Goal: Information Seeking & Learning: Learn about a topic

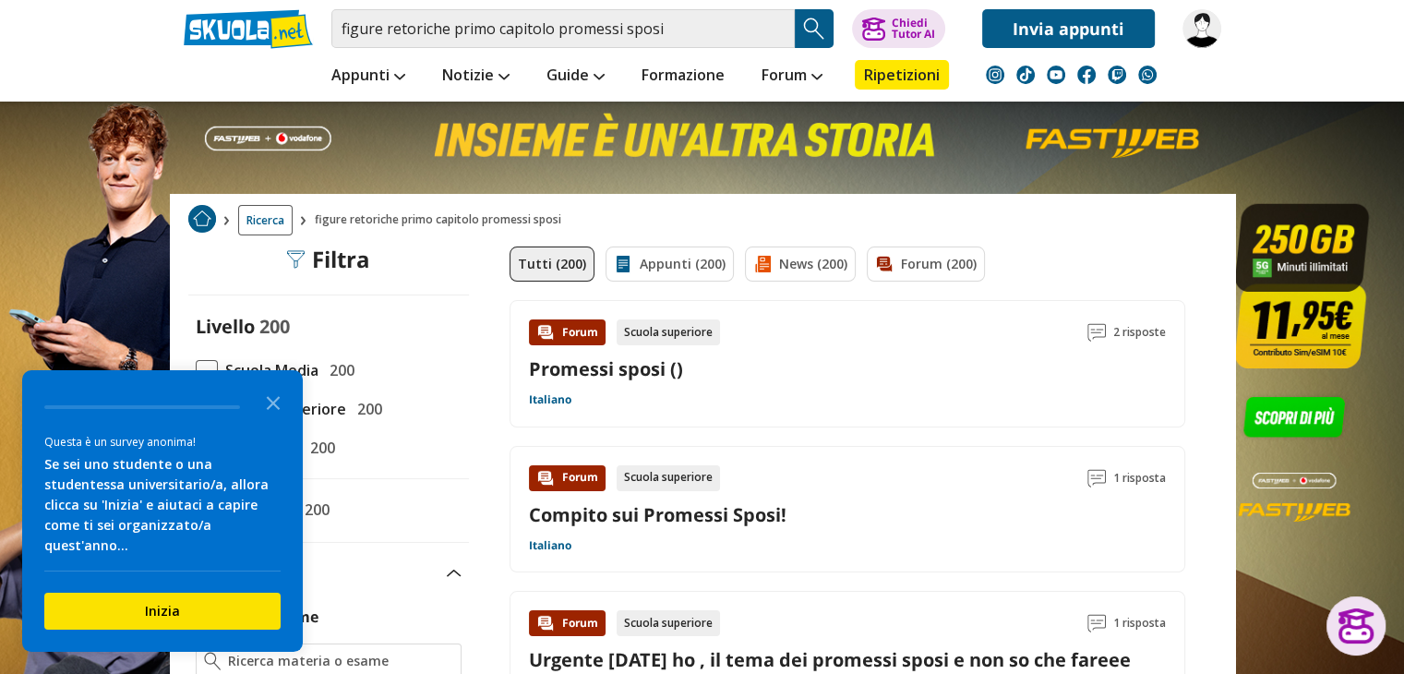
click at [572, 370] on link "Promessi sposi ()" at bounding box center [606, 368] width 154 height 25
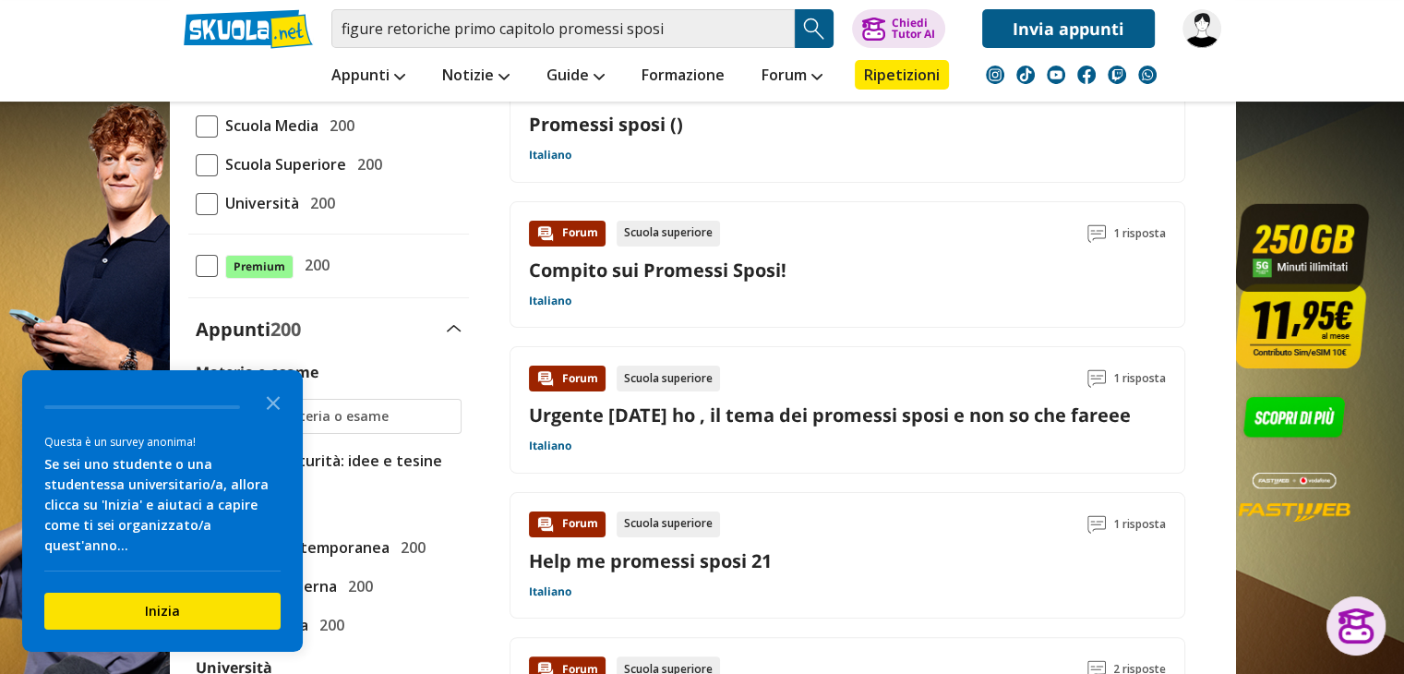
scroll to position [277, 0]
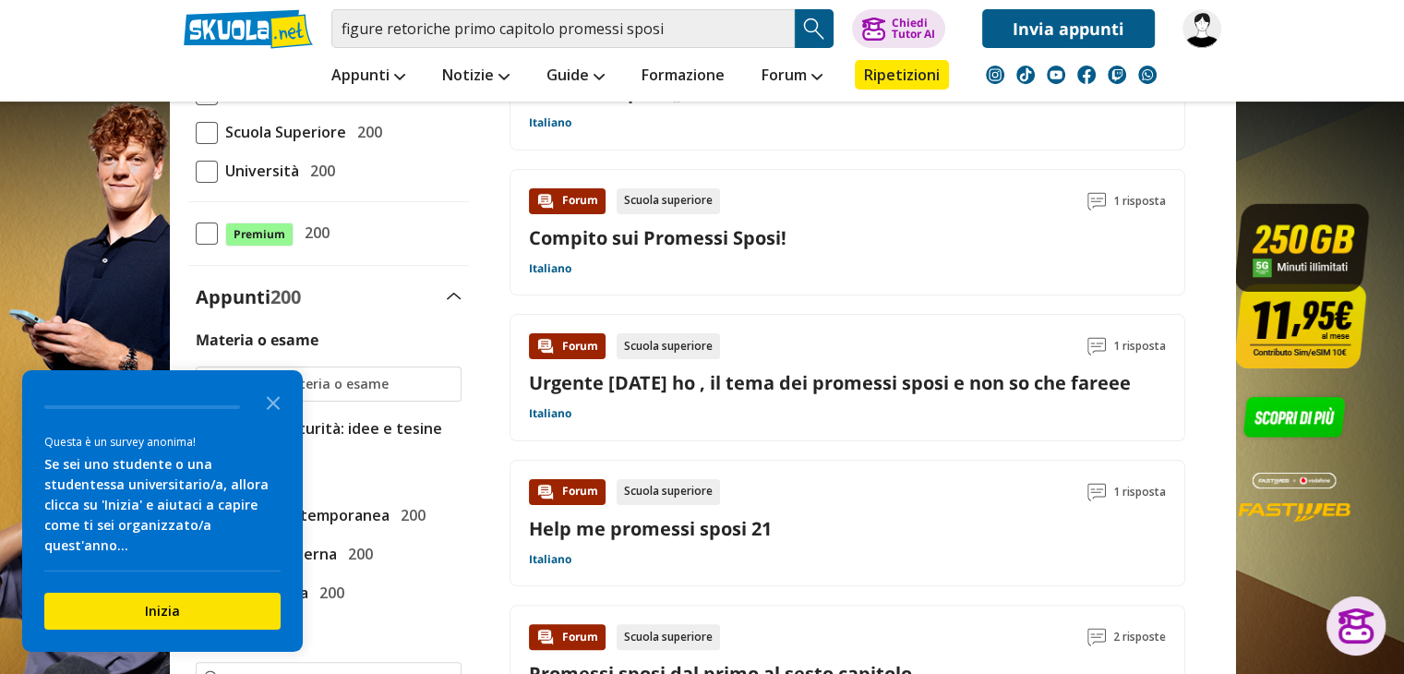
click at [661, 239] on link "Compito sui Promessi Sposi!" at bounding box center [658, 237] width 258 height 25
click at [693, 385] on link "Urgente domani ho , il tema dei promessi sposi e non so che fareee" at bounding box center [830, 382] width 602 height 25
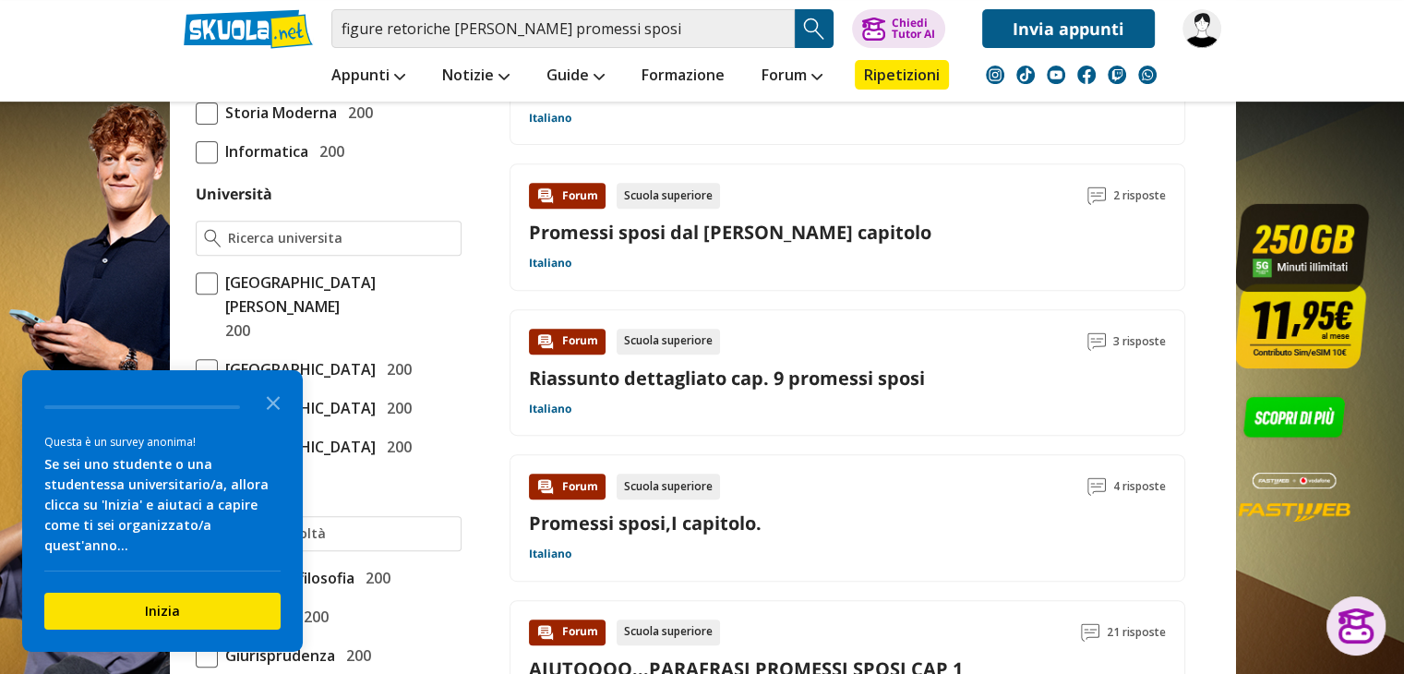
scroll to position [738, 0]
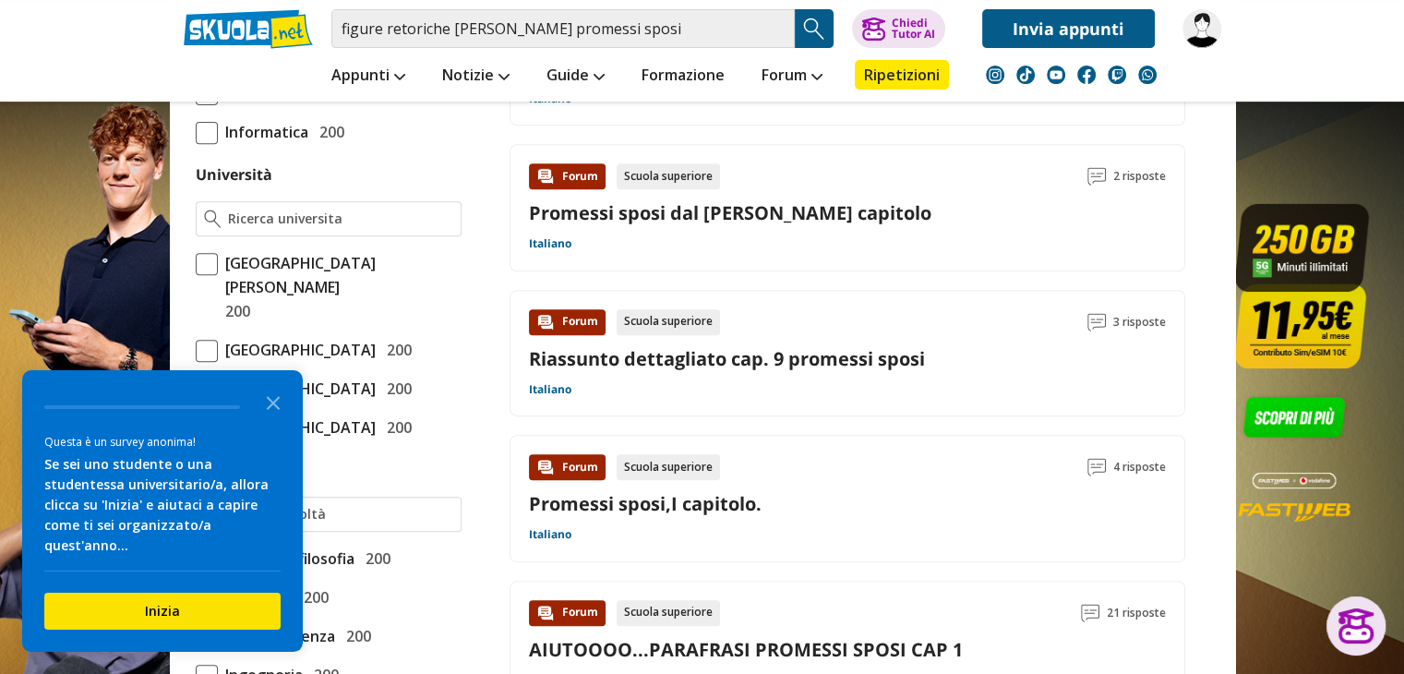
click at [705, 498] on link "Promessi sposi,I capitolo." at bounding box center [645, 503] width 233 height 25
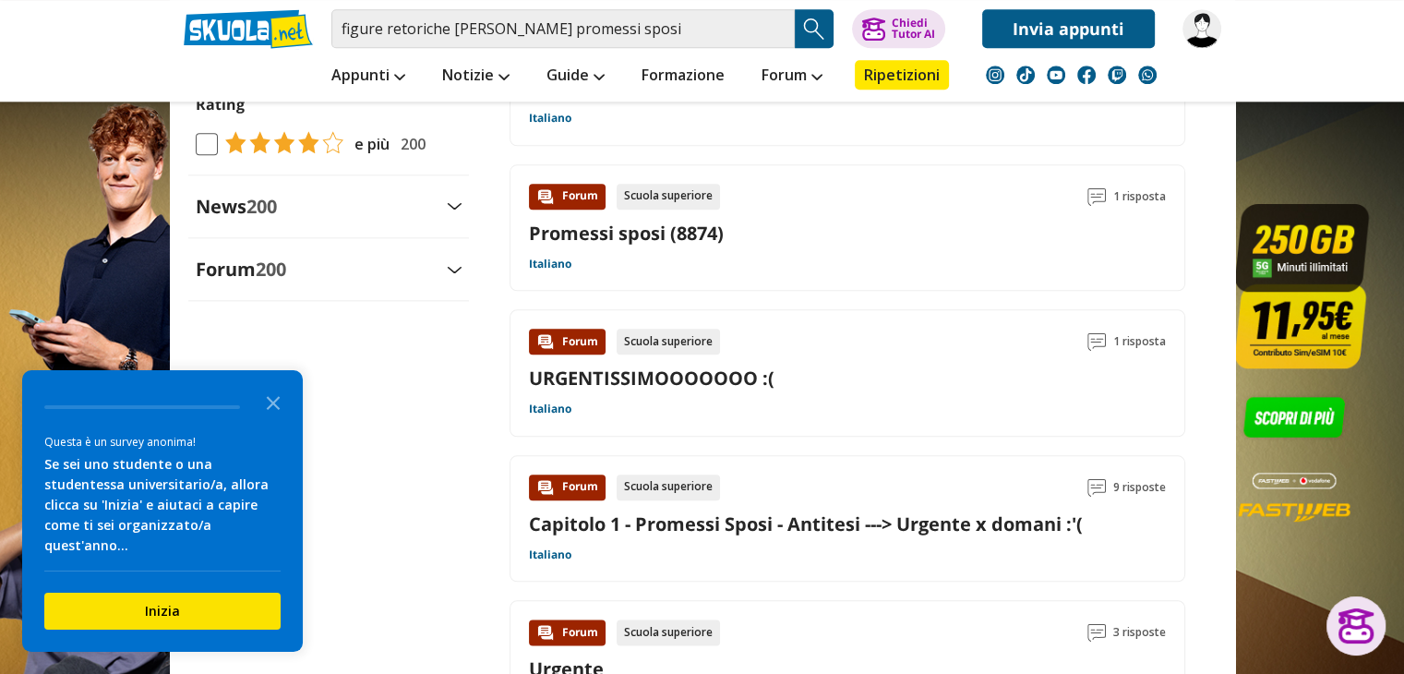
scroll to position [2030, 0]
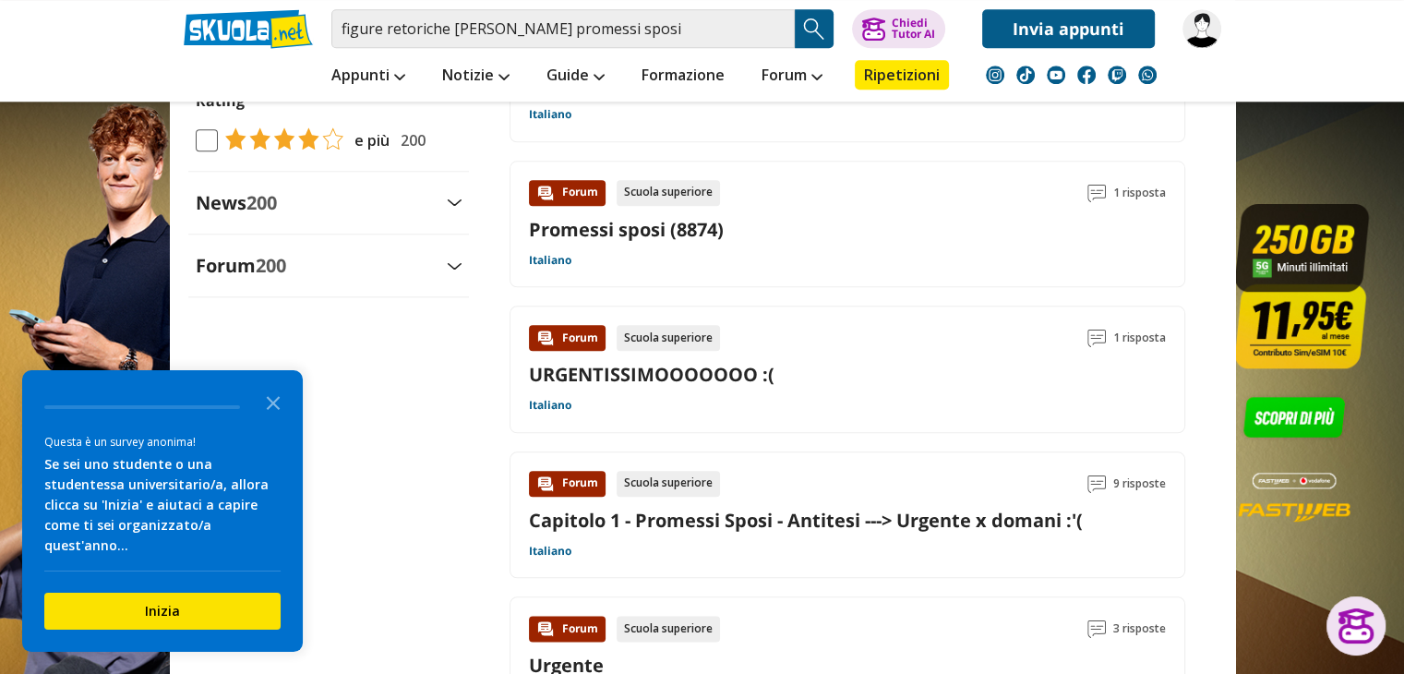
click at [779, 533] on link "Capitolo 1 - Promessi Sposi - Antitesi ---> Urgente x domani :'(" at bounding box center [806, 520] width 554 height 25
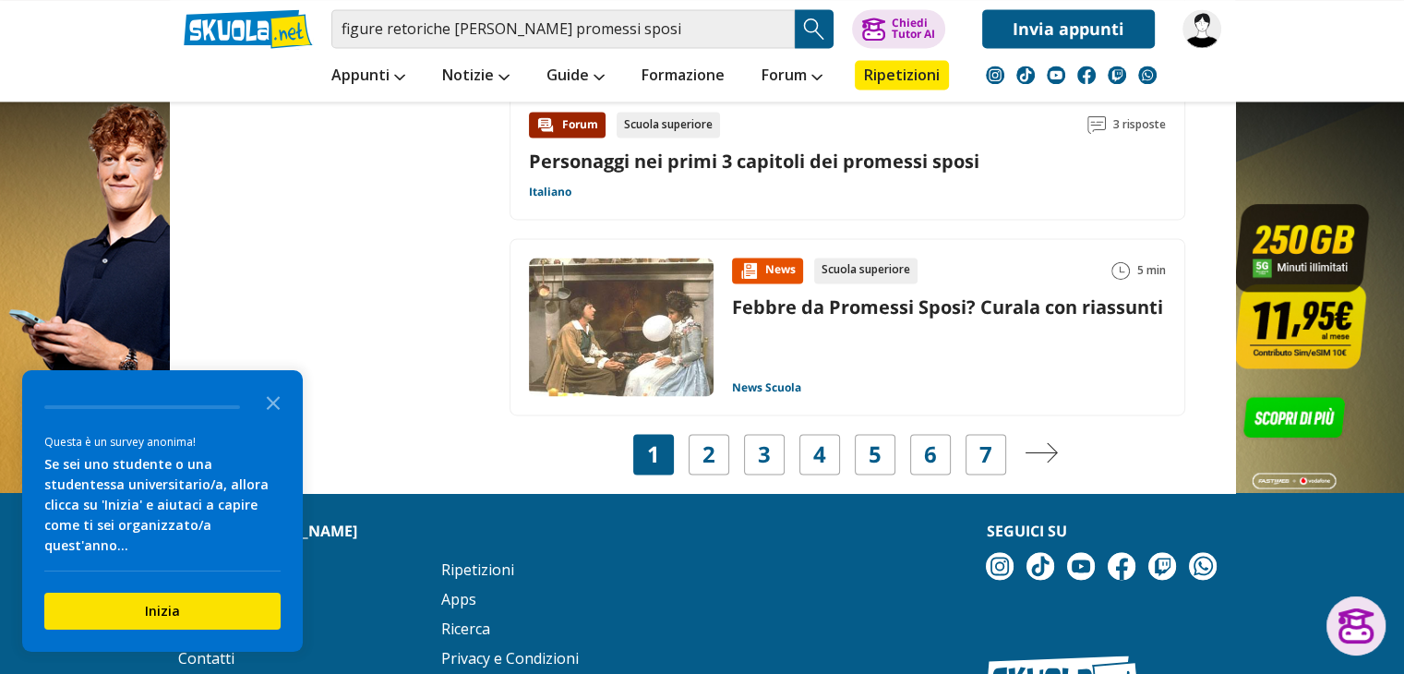
scroll to position [2862, 0]
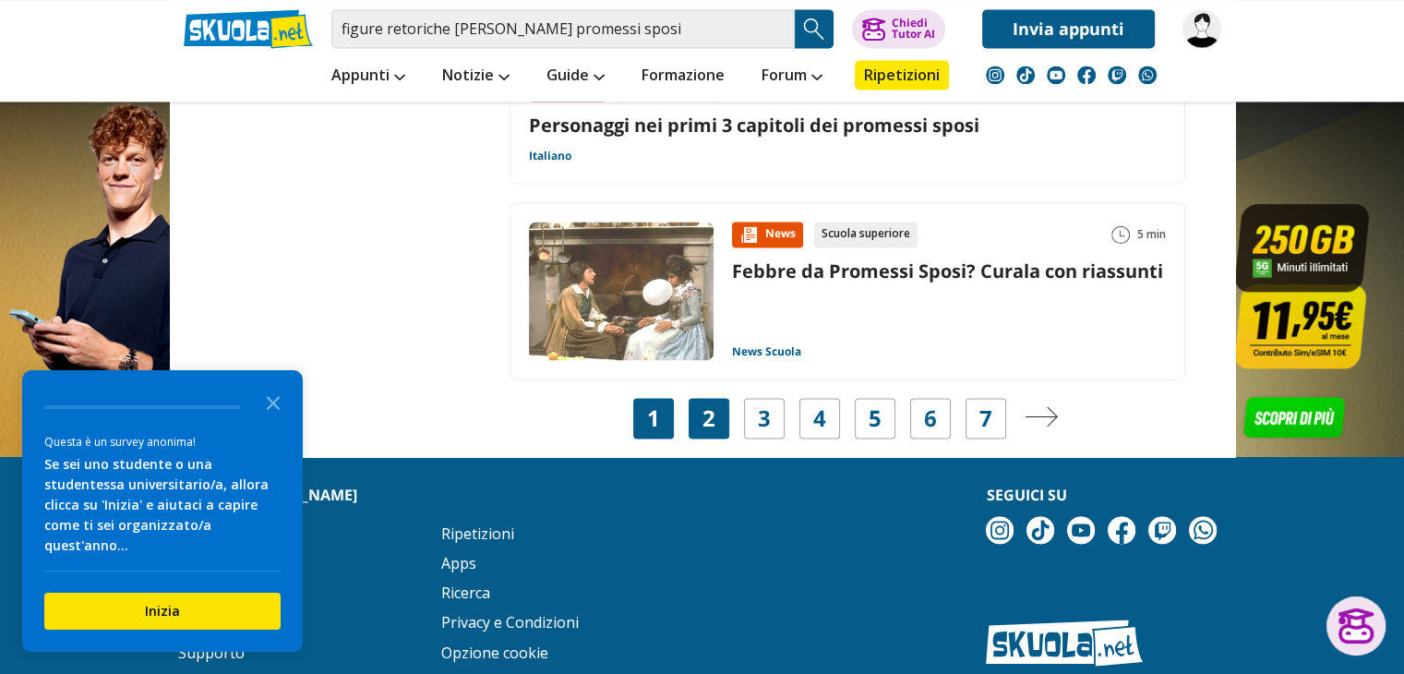
click at [707, 431] on link "2" at bounding box center [709, 418] width 13 height 26
click at [266, 420] on icon "Close the survey" at bounding box center [273, 401] width 37 height 37
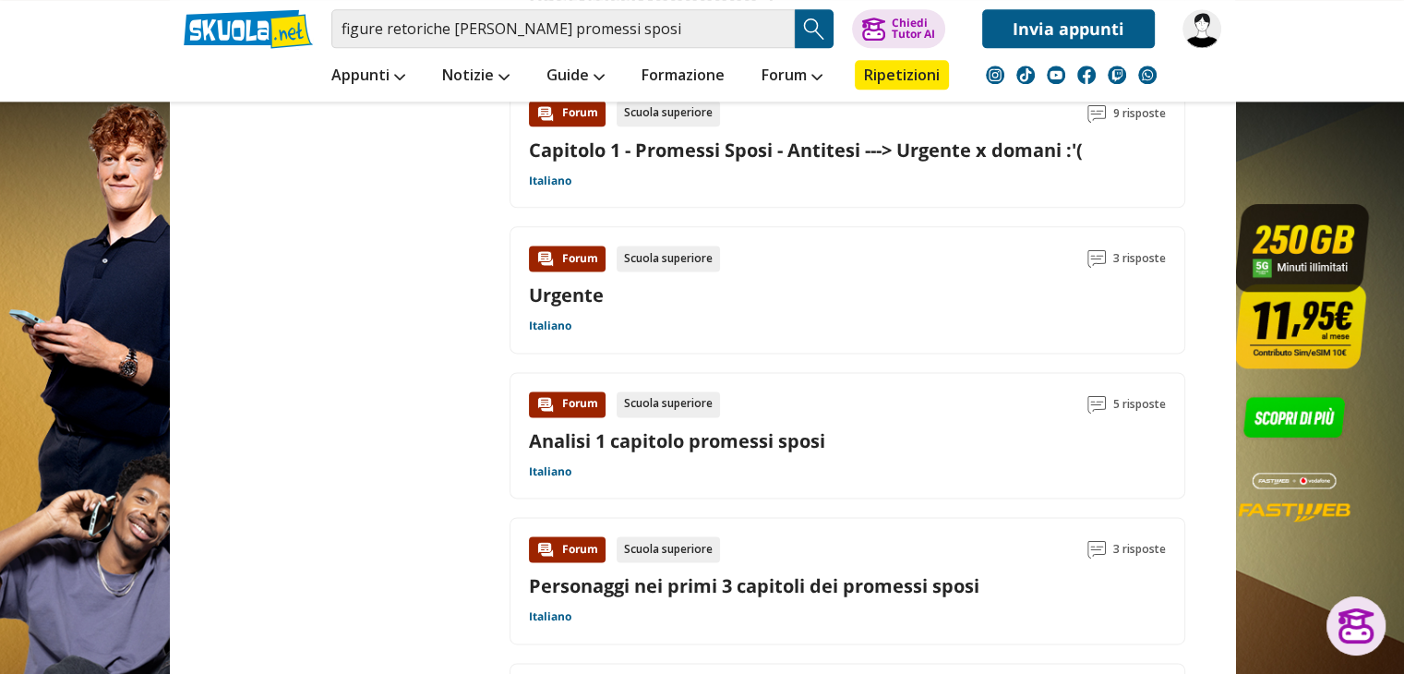
scroll to position [2400, 0]
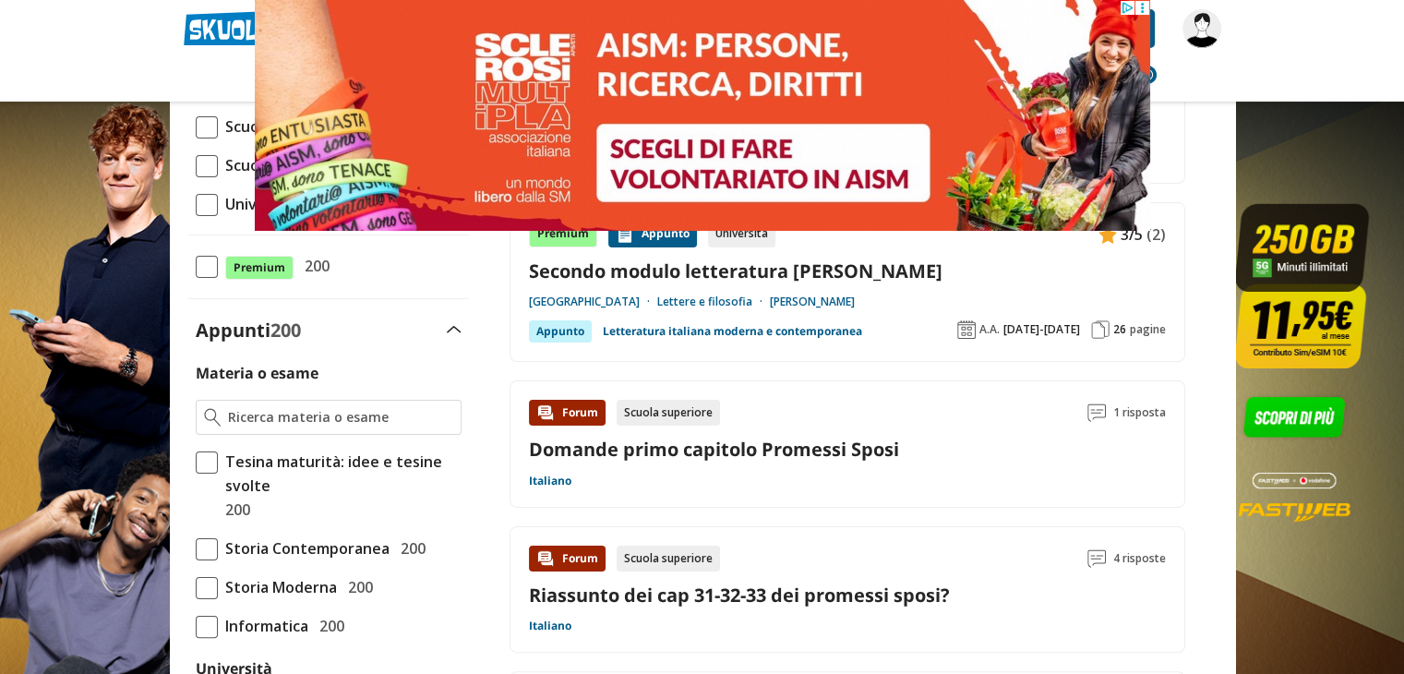
scroll to position [277, 0]
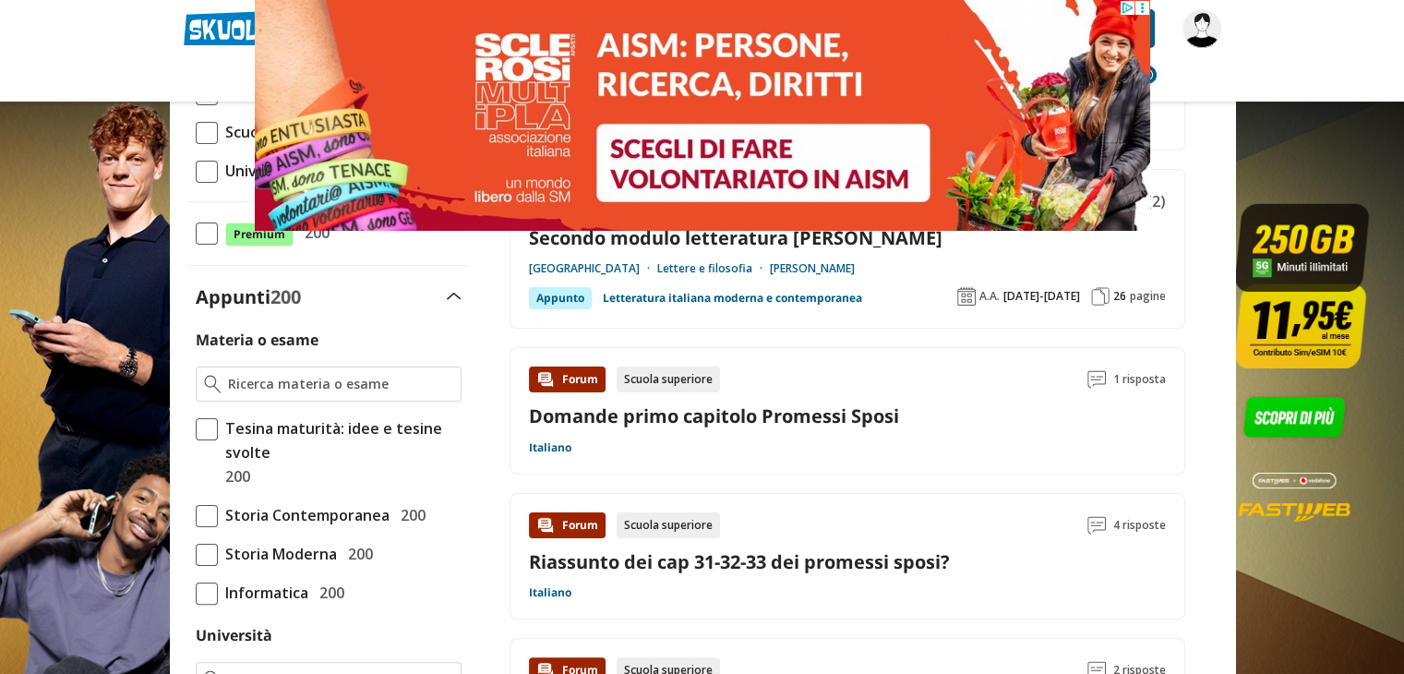
click at [635, 416] on link "Domande primo capitolo Promessi Sposi" at bounding box center [714, 416] width 370 height 25
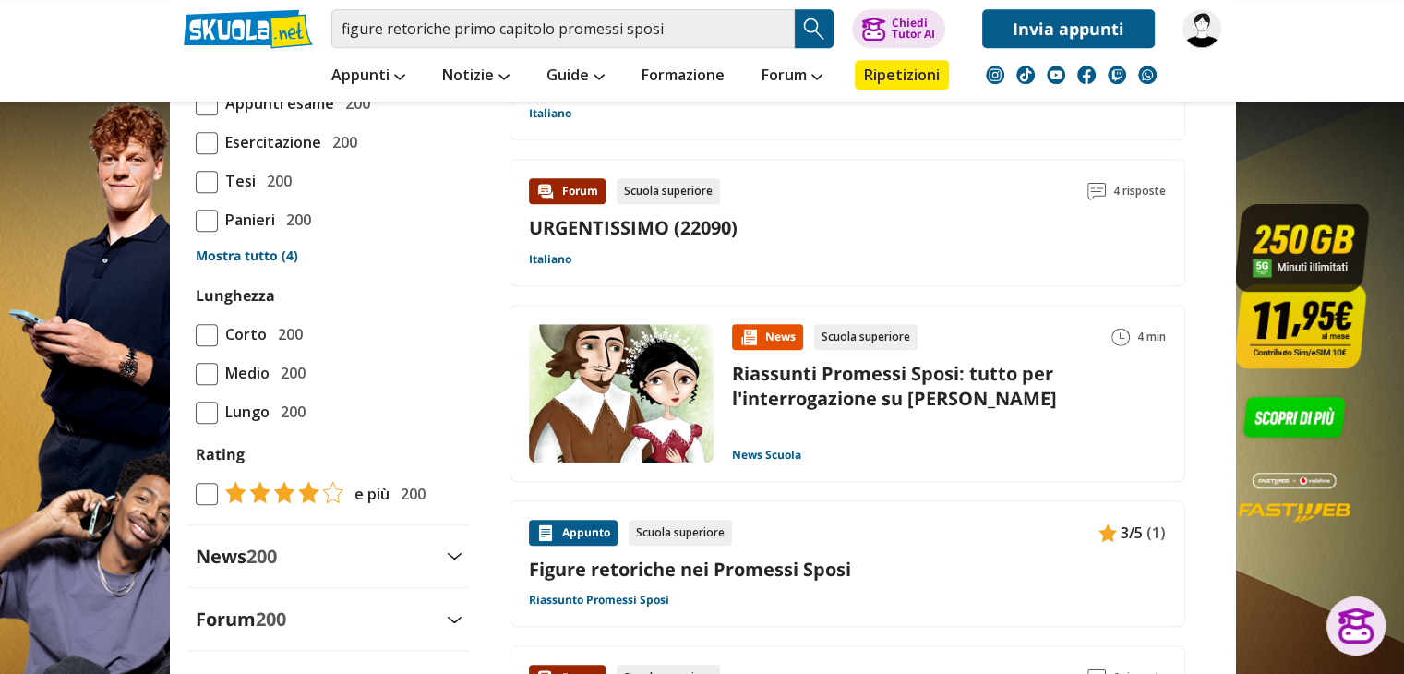
scroll to position [1662, 0]
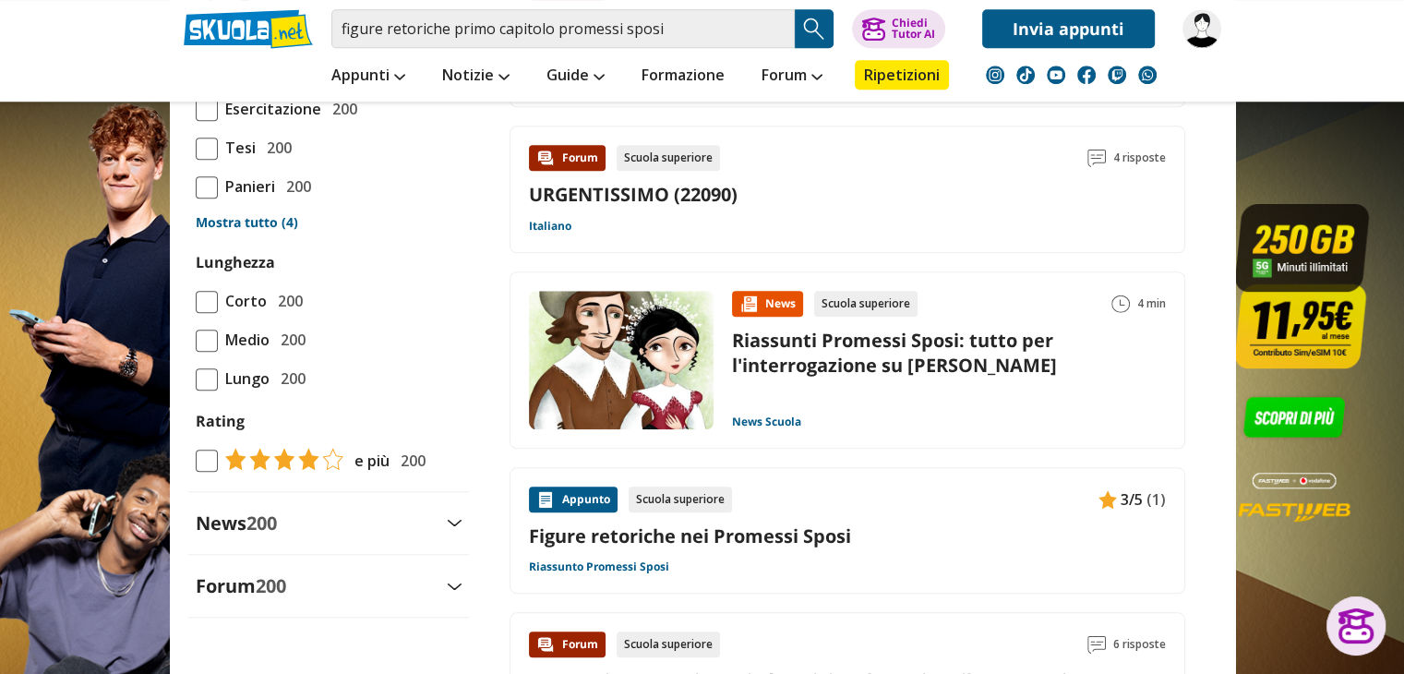
click at [785, 533] on link "Figure retoriche nei Promessi Sposi" at bounding box center [847, 536] width 637 height 25
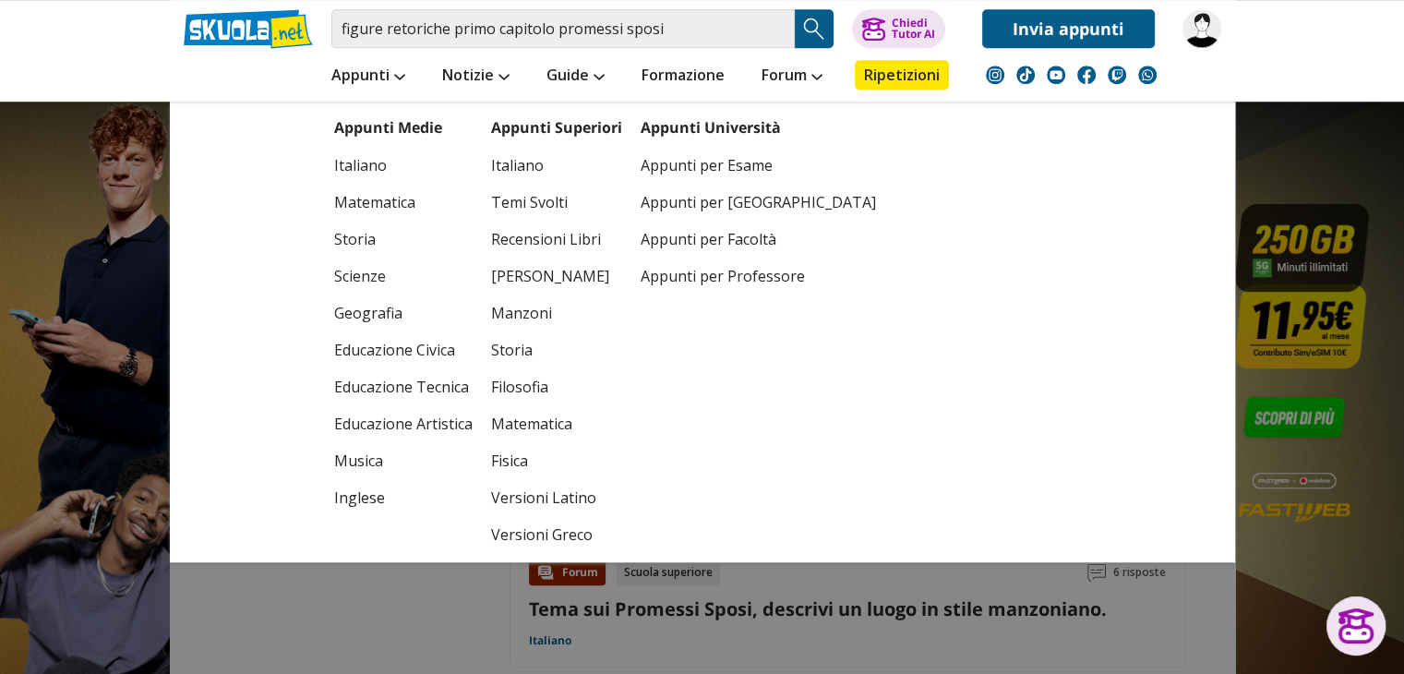
scroll to position [1847, 0]
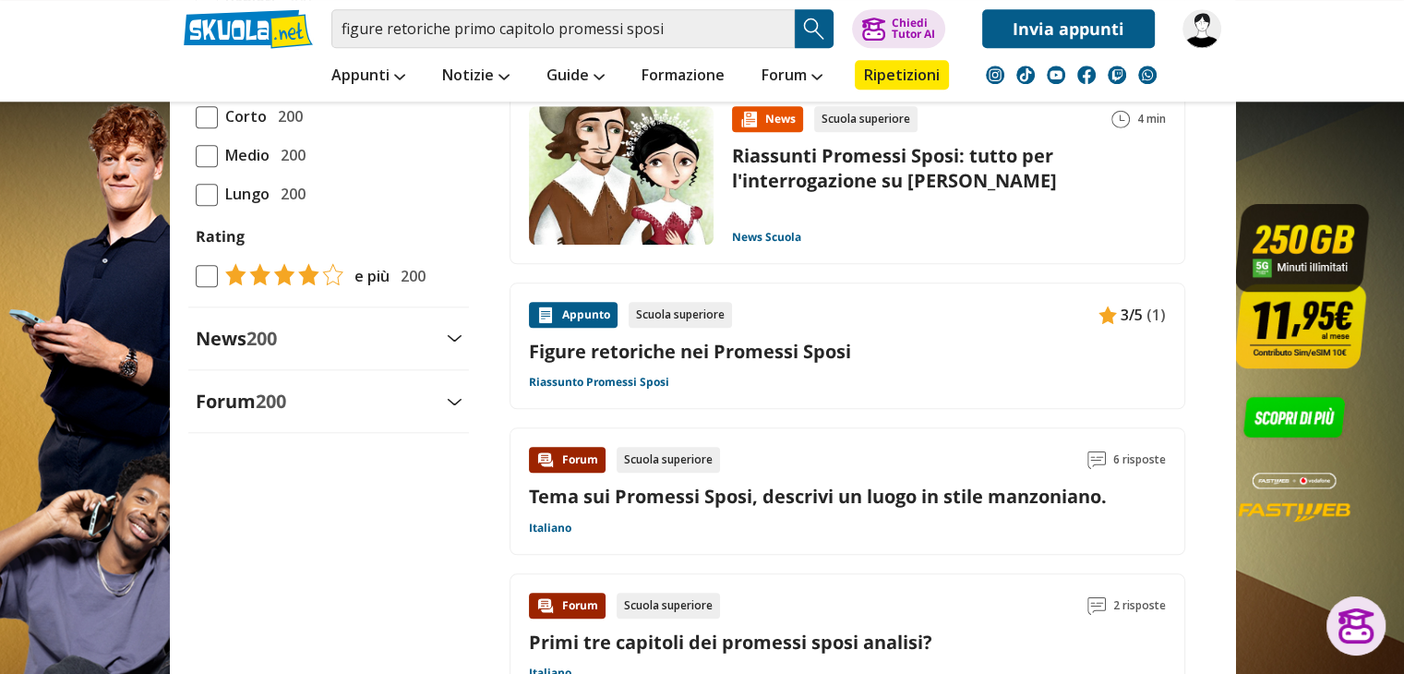
click at [1348, 452] on link at bounding box center [702, 388] width 1404 height 776
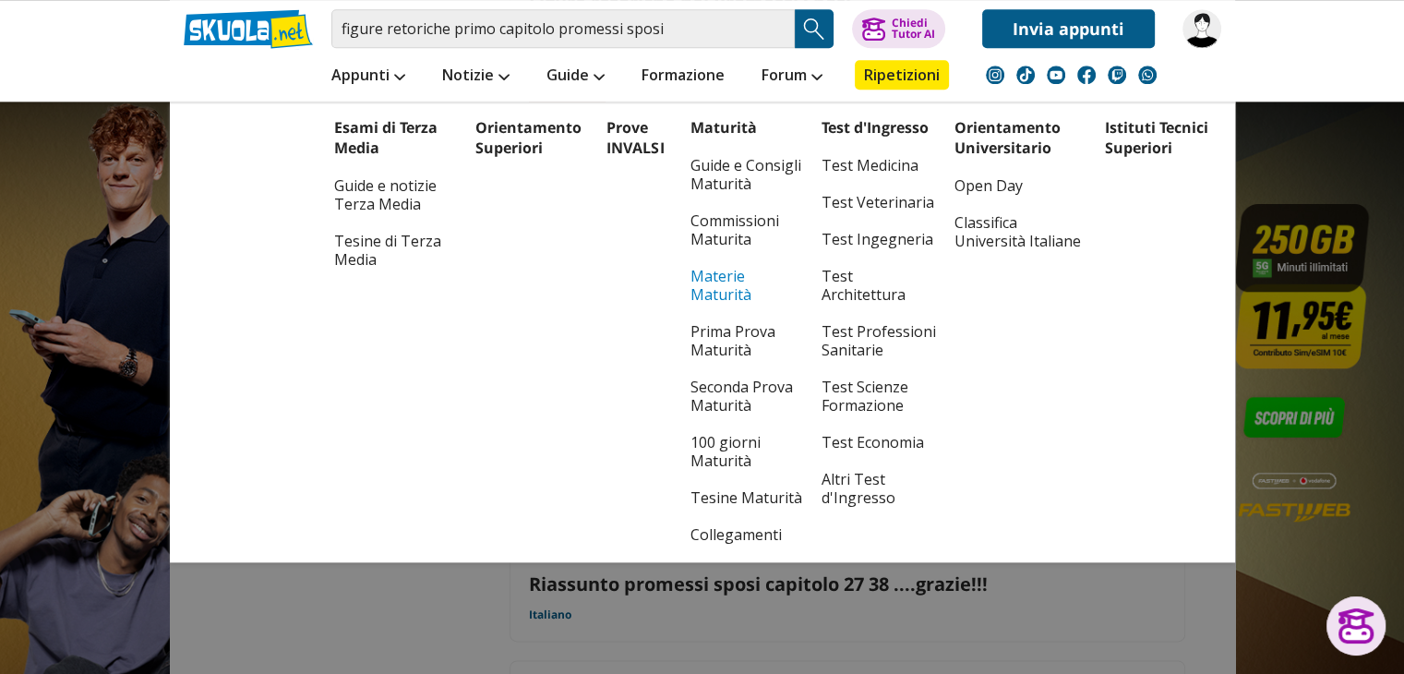
scroll to position [2216, 0]
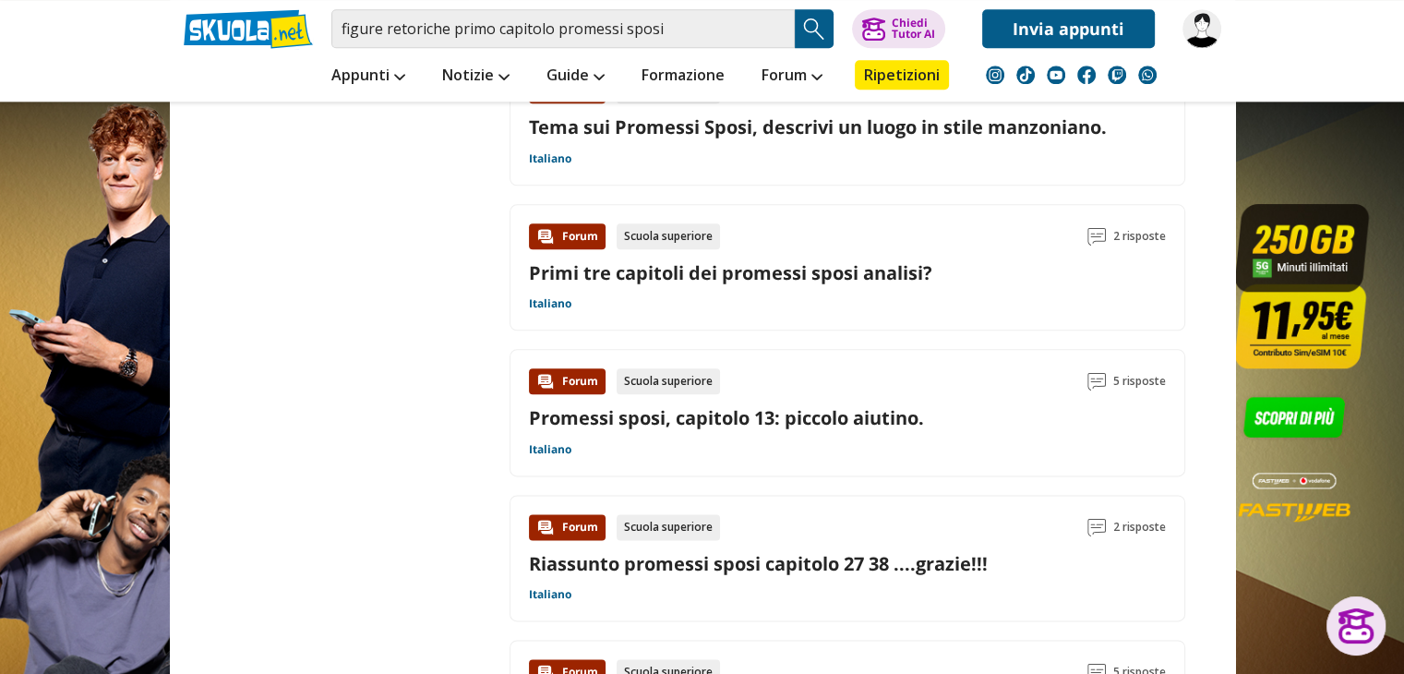
click at [1277, 175] on link at bounding box center [702, 388] width 1404 height 776
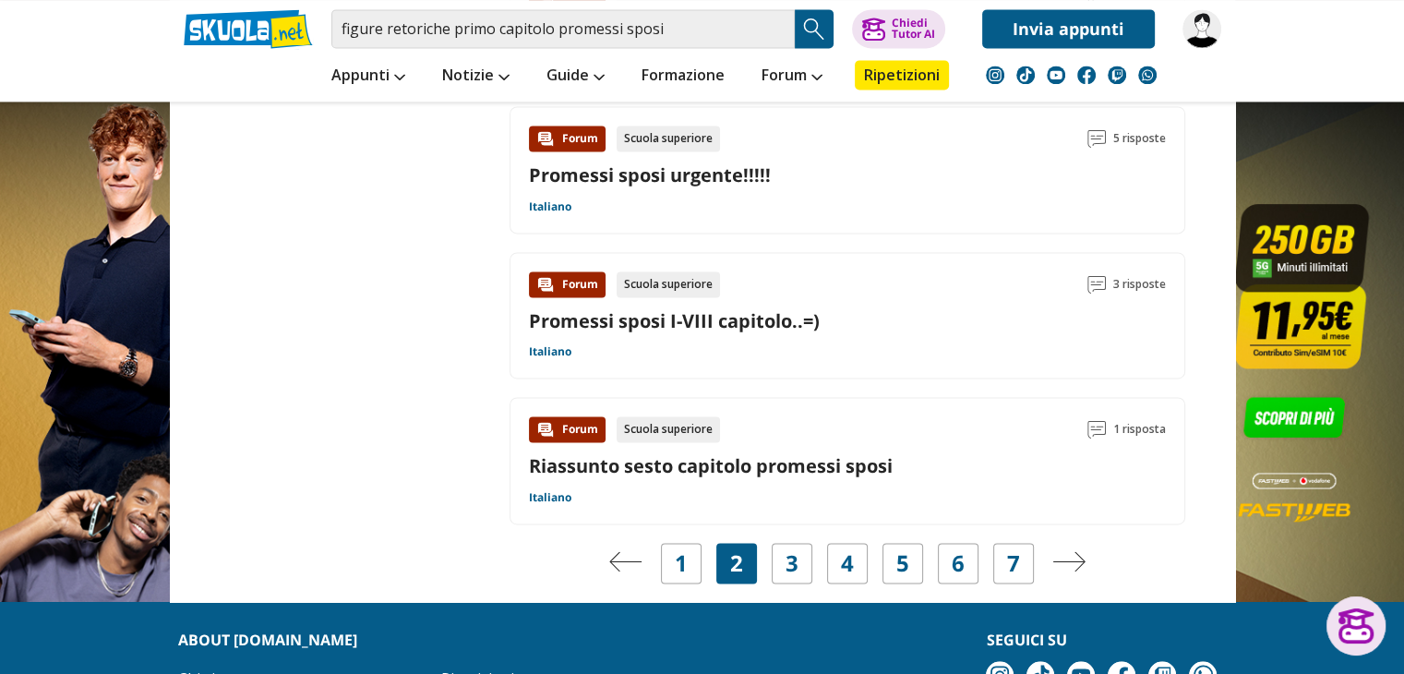
scroll to position [2770, 0]
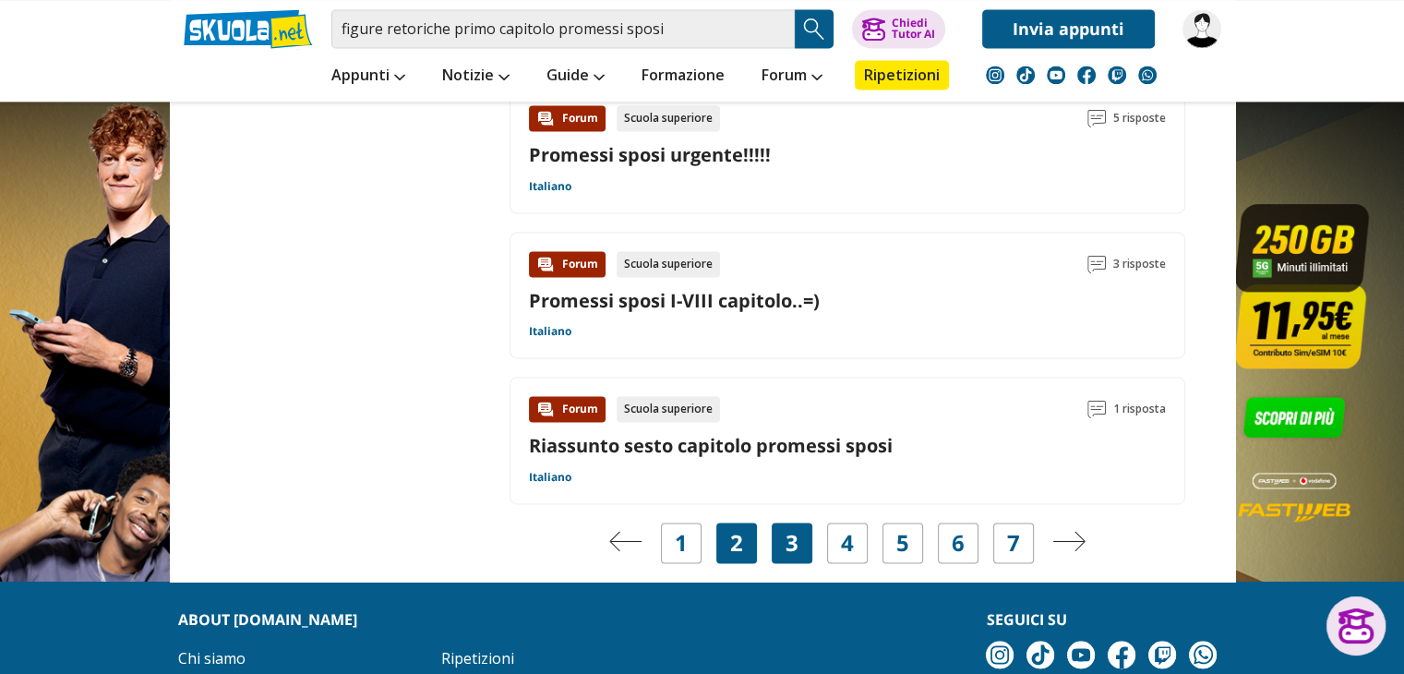
click at [784, 529] on div "3" at bounding box center [792, 543] width 41 height 41
click at [789, 540] on link "3" at bounding box center [792, 543] width 13 height 26
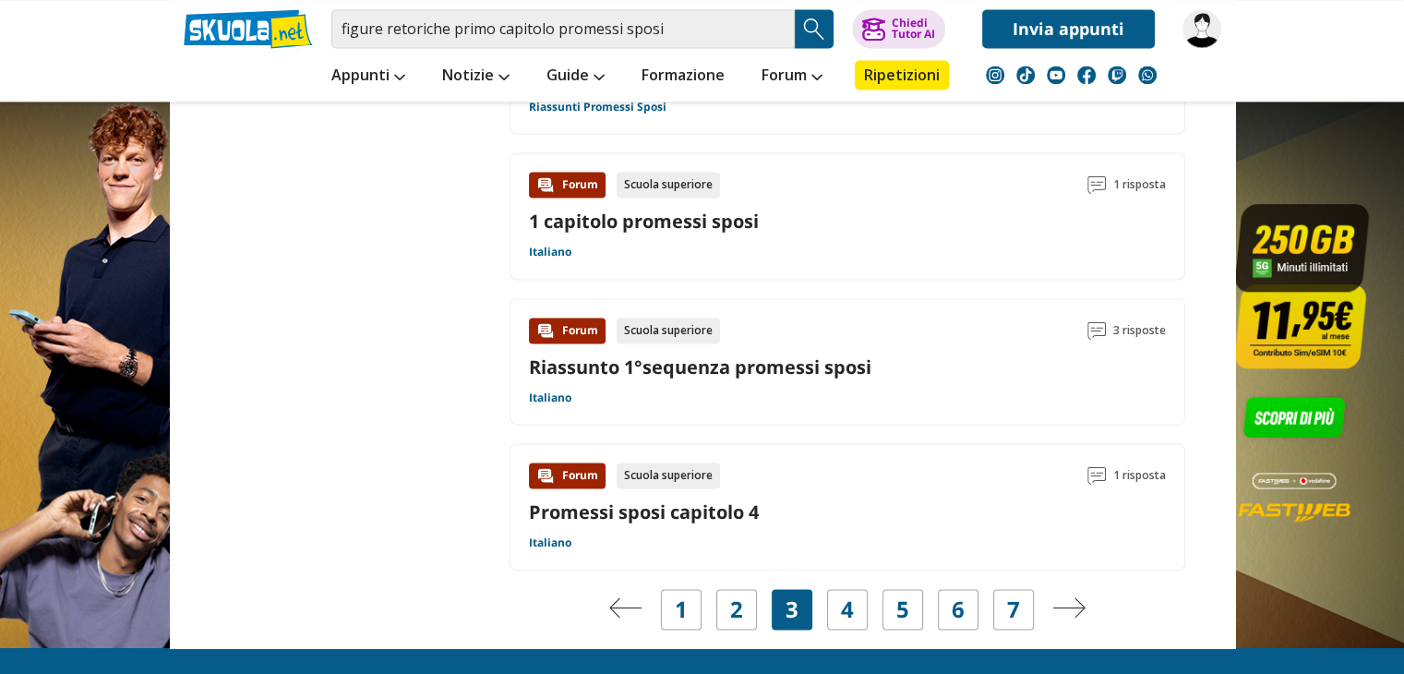
scroll to position [2770, 0]
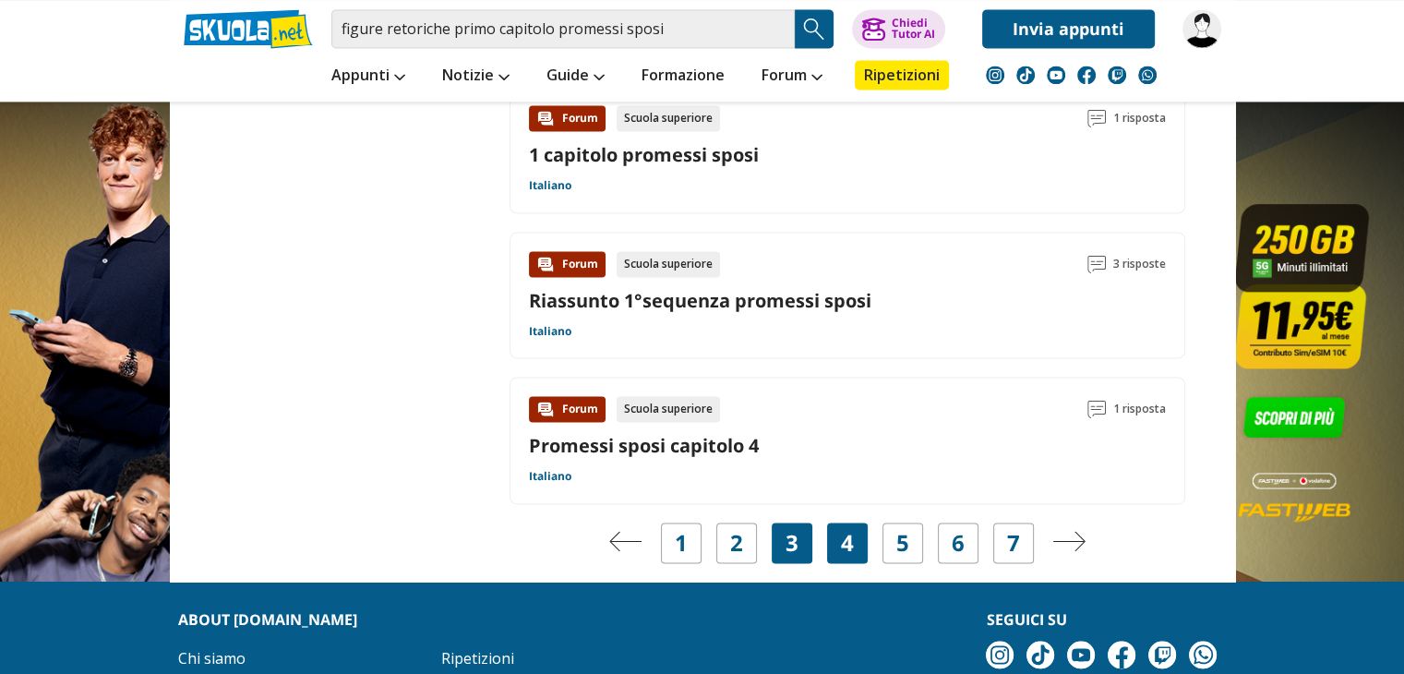
click at [841, 534] on link "4" at bounding box center [847, 543] width 13 height 26
click at [842, 534] on link "4" at bounding box center [847, 543] width 13 height 26
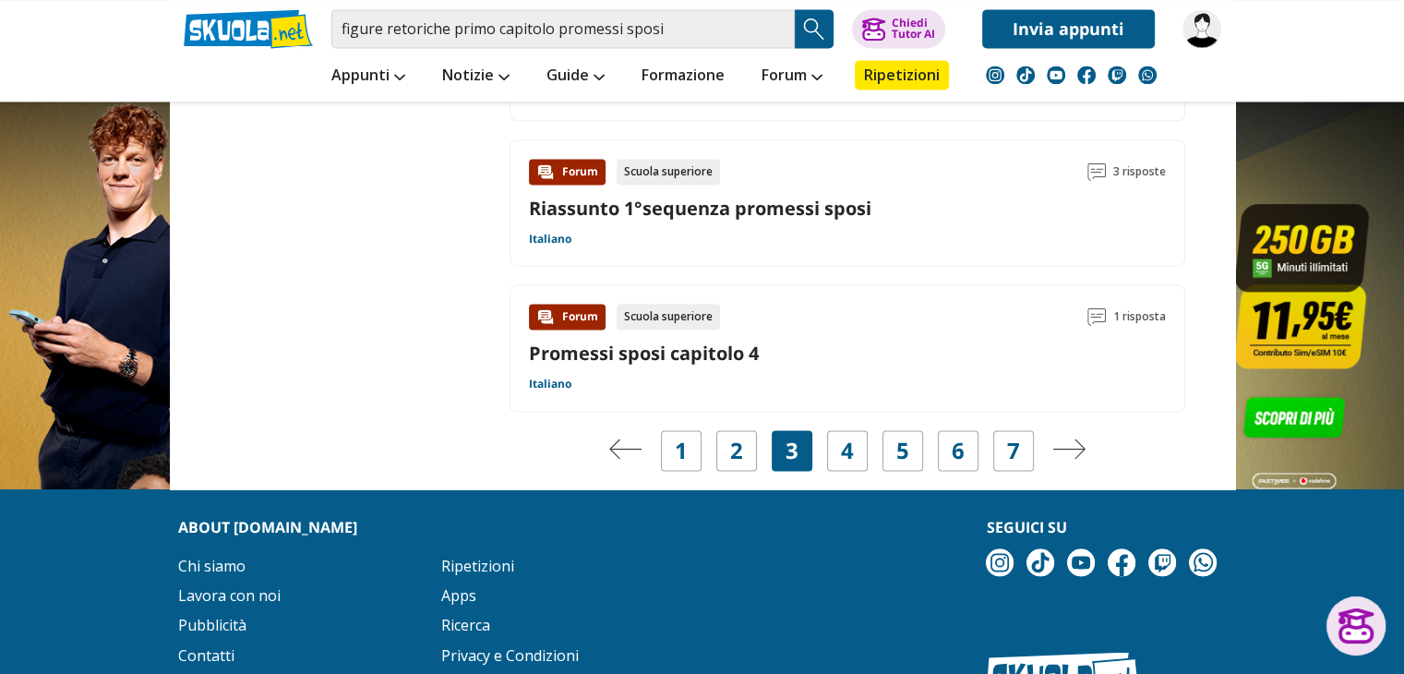
click at [801, 443] on div "3" at bounding box center [792, 450] width 41 height 41
